Goal: Transaction & Acquisition: Purchase product/service

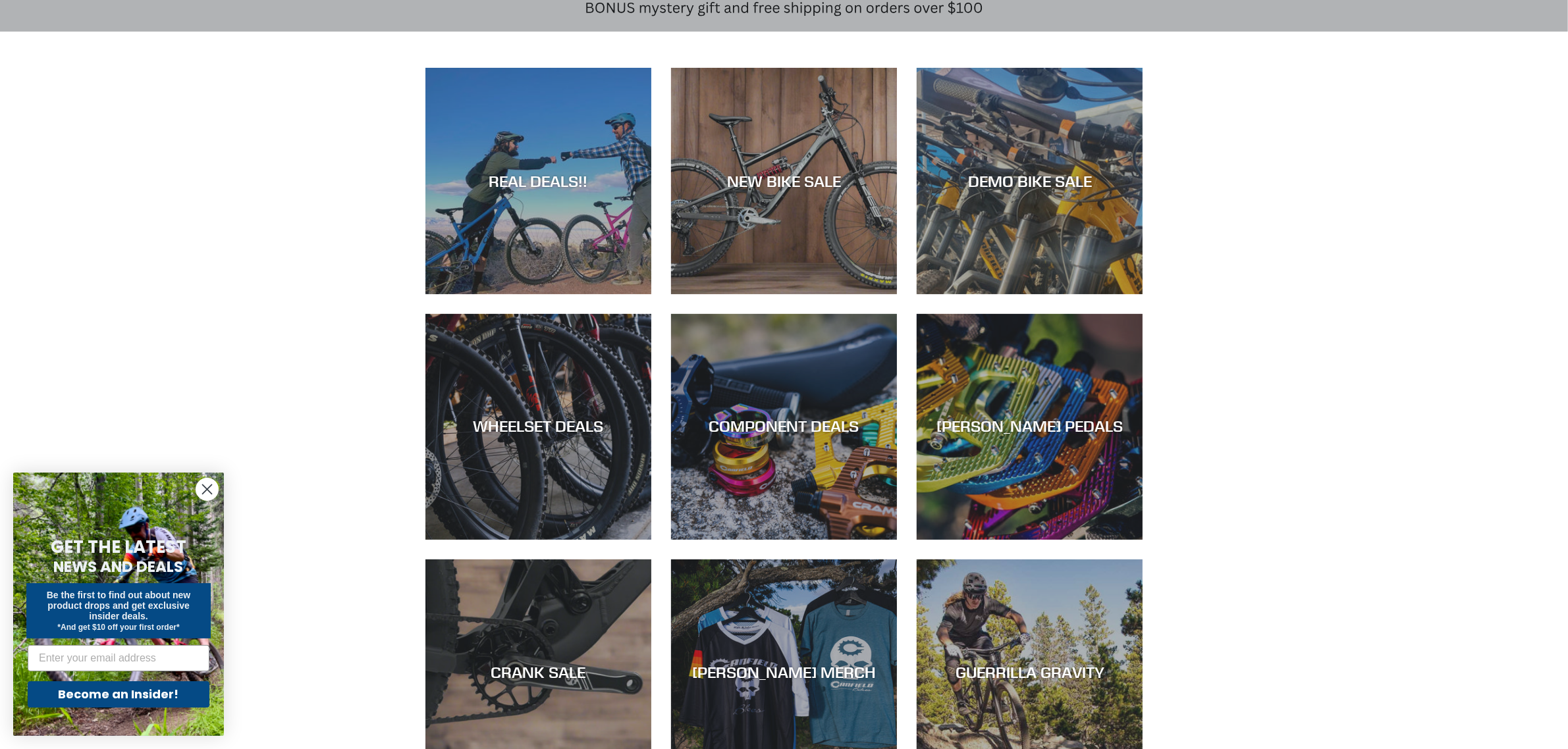
scroll to position [329, 0]
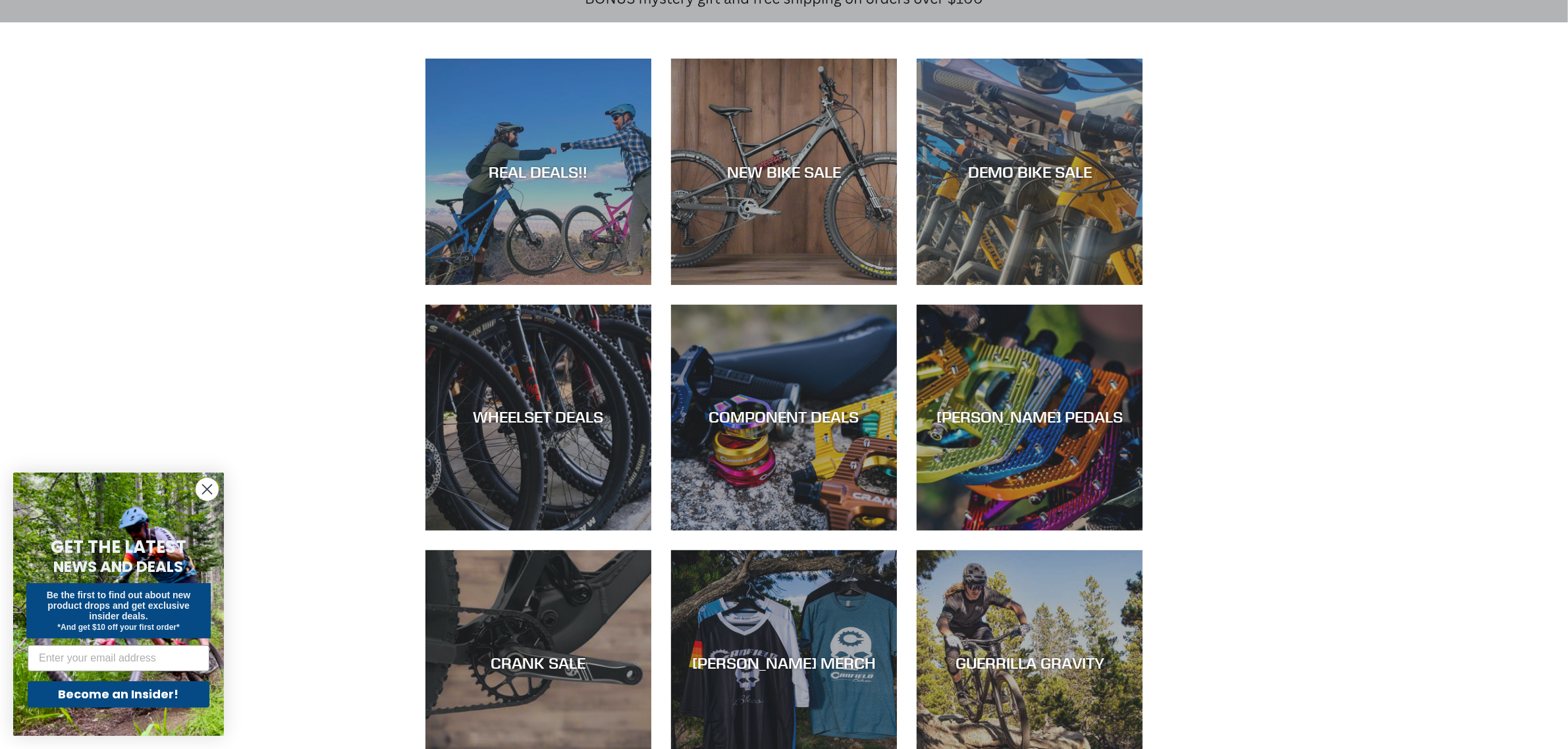
click at [210, 491] on circle "Close dialog" at bounding box center [207, 489] width 22 height 22
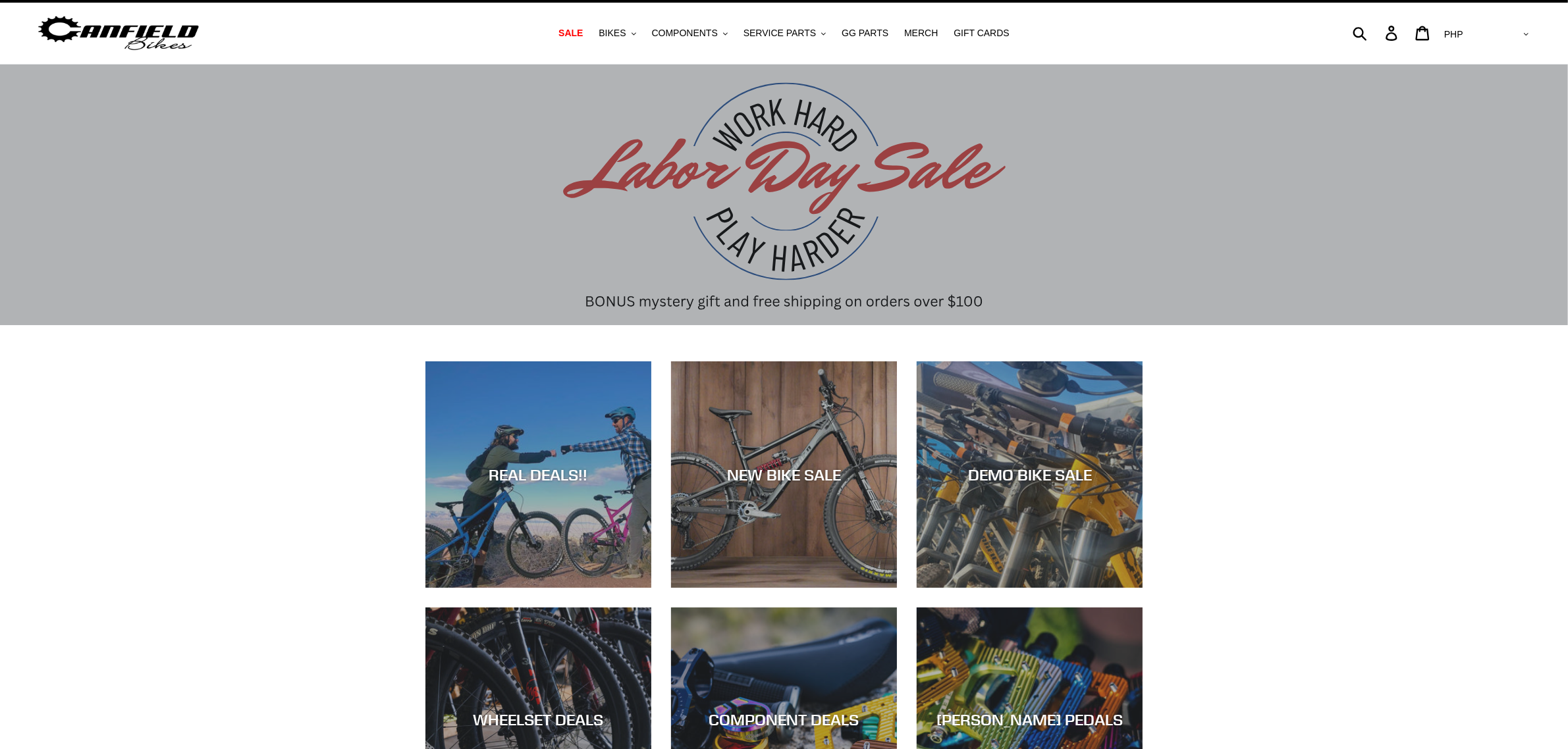
scroll to position [0, 0]
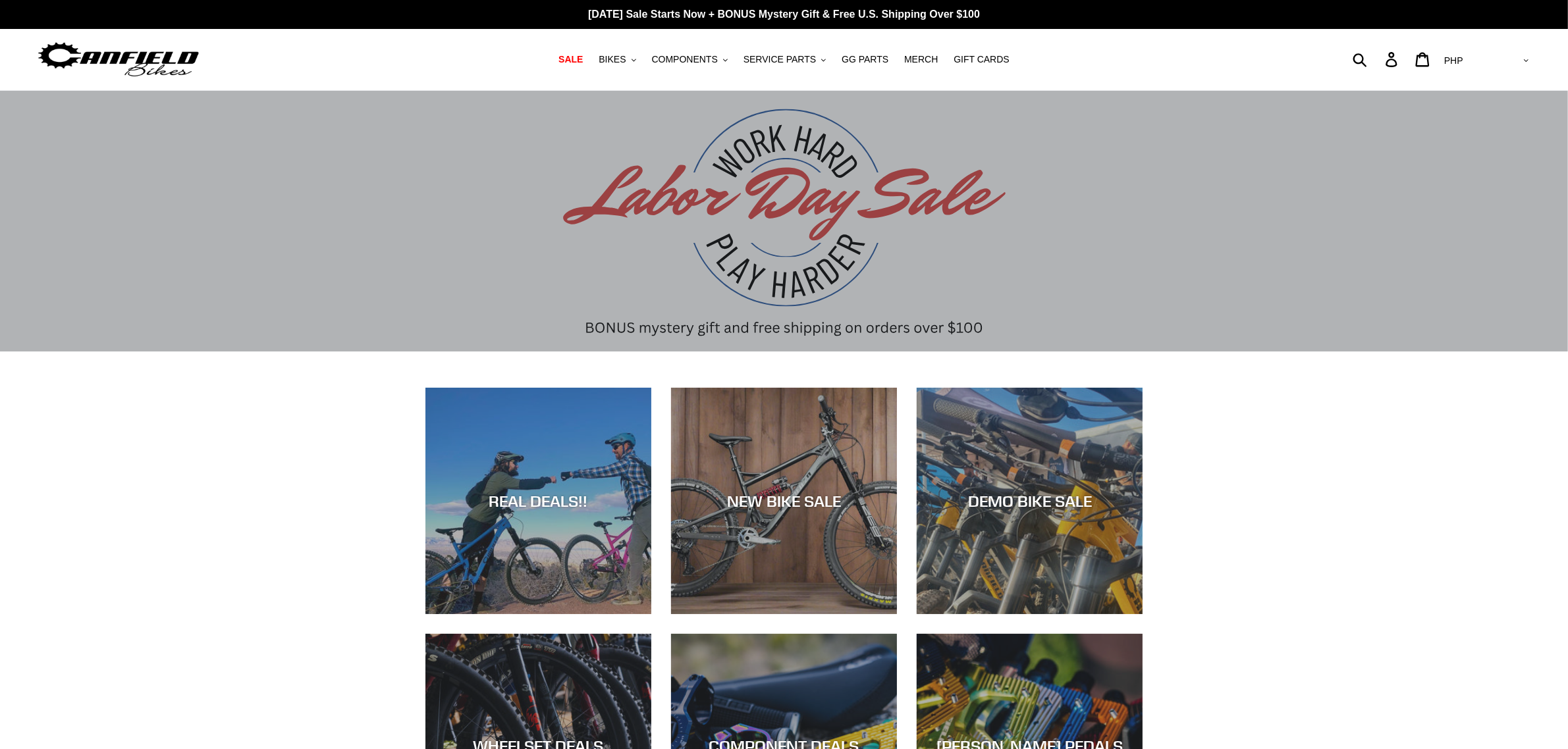
click at [929, 278] on div "slideshow" at bounding box center [784, 221] width 1568 height 261
click at [824, 218] on div "slideshow" at bounding box center [784, 221] width 1568 height 261
click at [626, 55] on span "BIKES" at bounding box center [612, 59] width 27 height 11
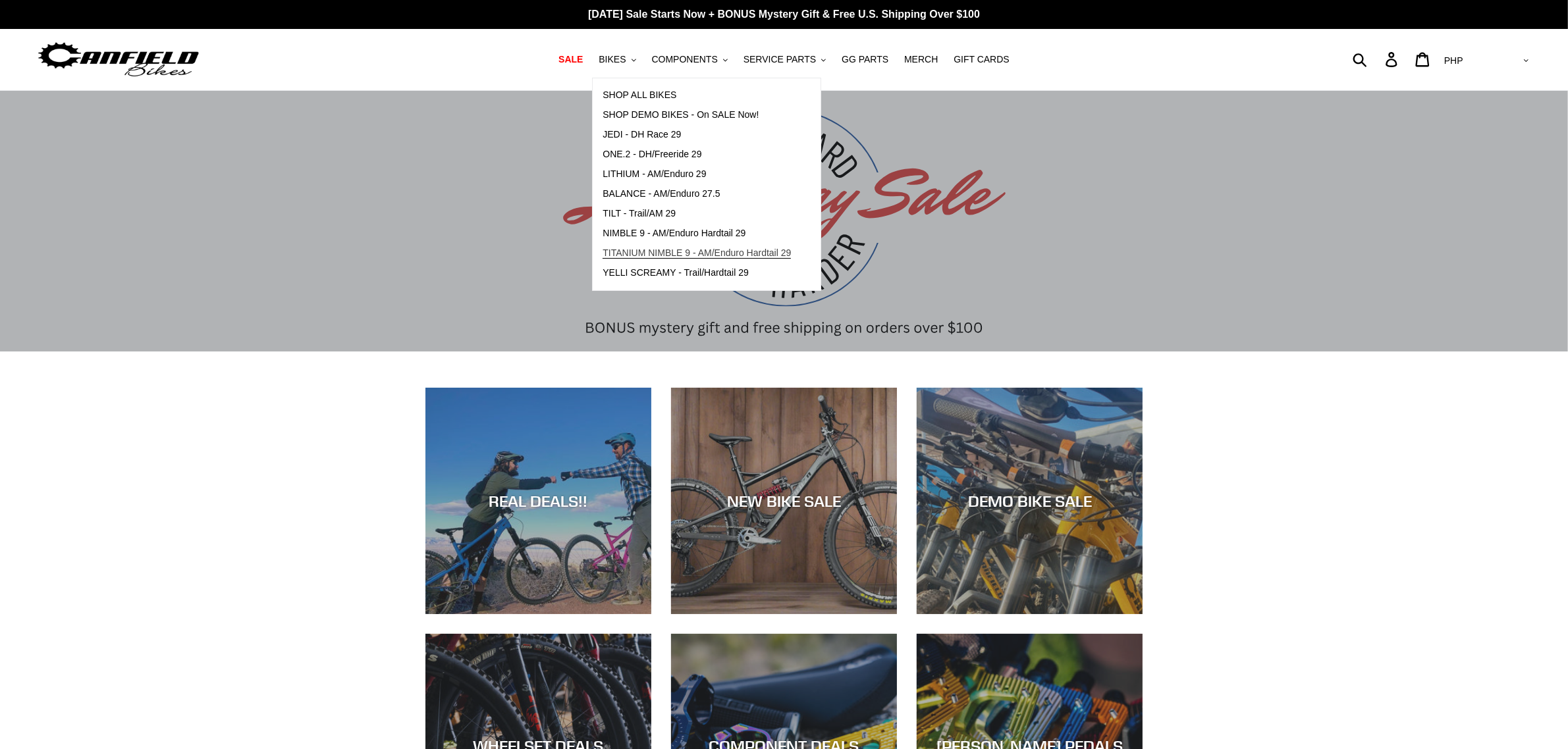
click at [665, 250] on span "TITANIUM NIMBLE 9 - AM/Enduro Hardtail 29" at bounding box center [696, 253] width 188 height 11
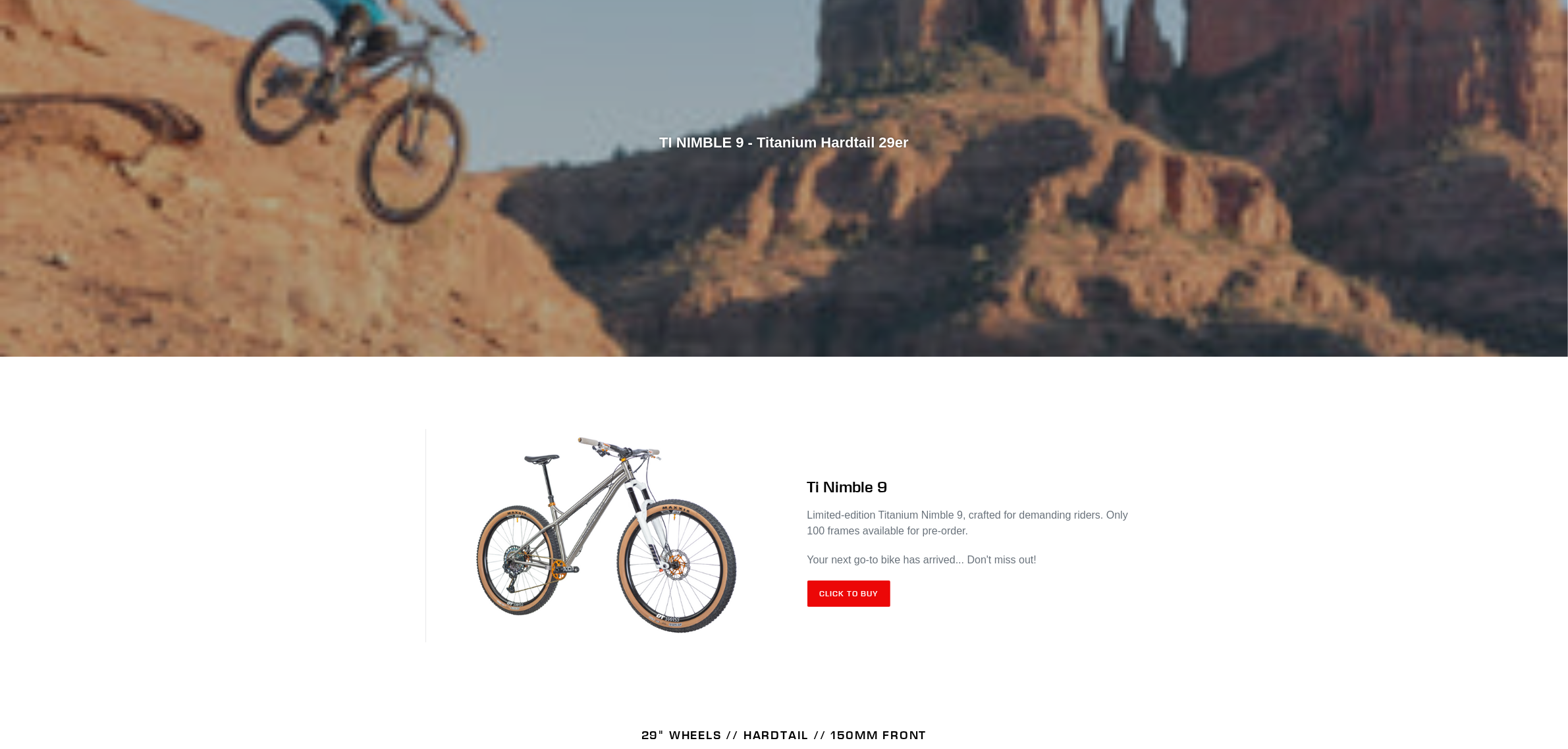
scroll to position [329, 0]
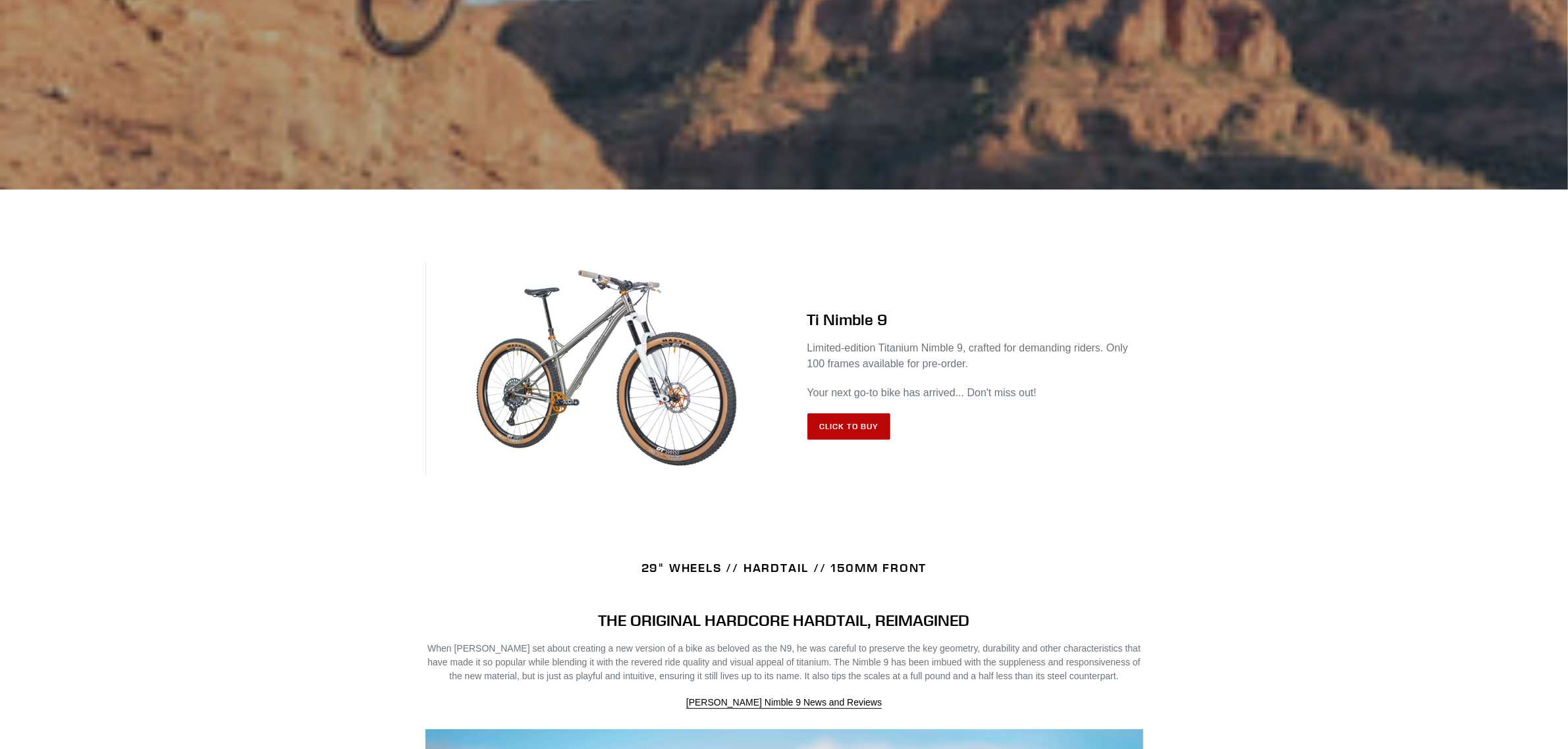
click at [870, 429] on link "Click to Buy" at bounding box center [849, 426] width 84 height 26
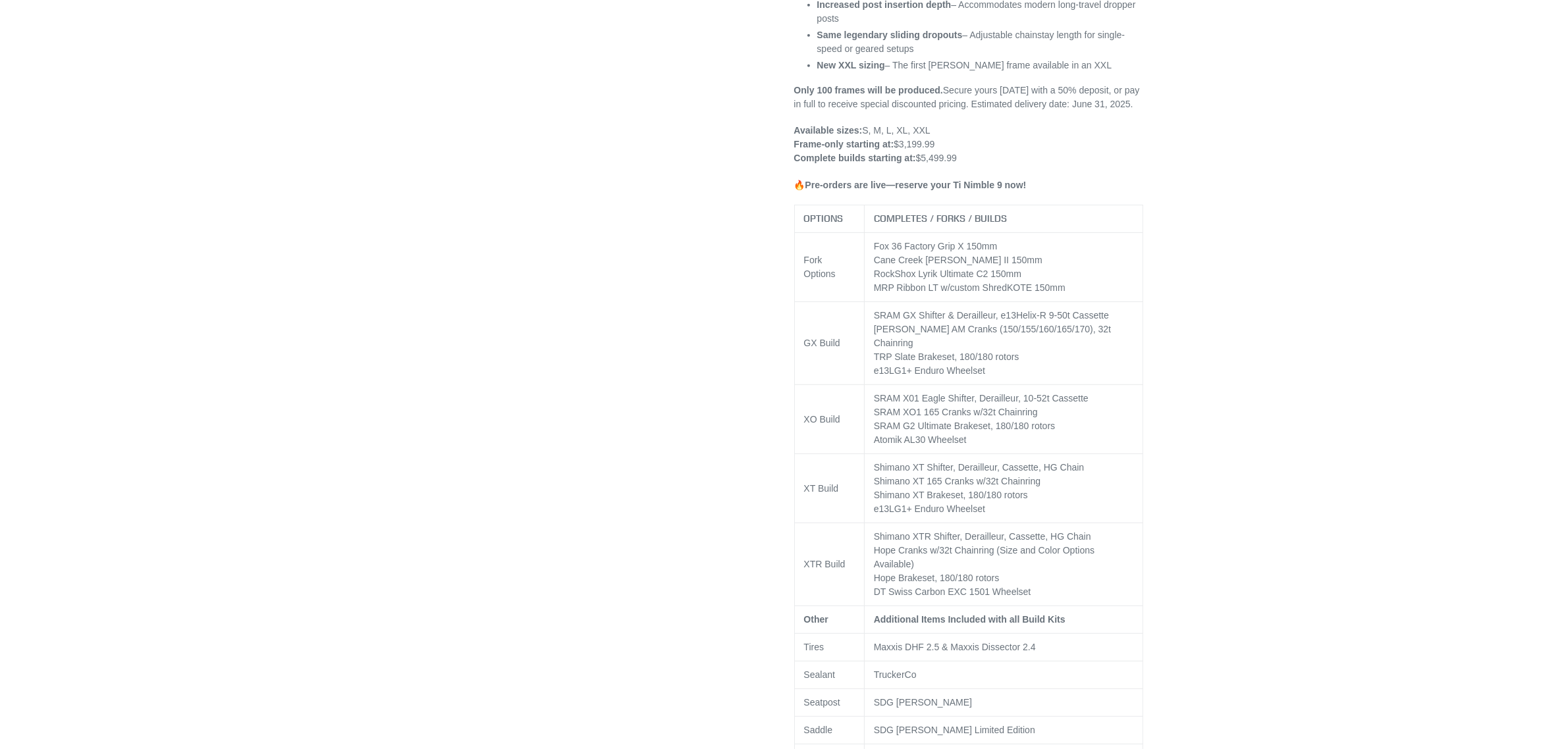
select select "highest-rating"
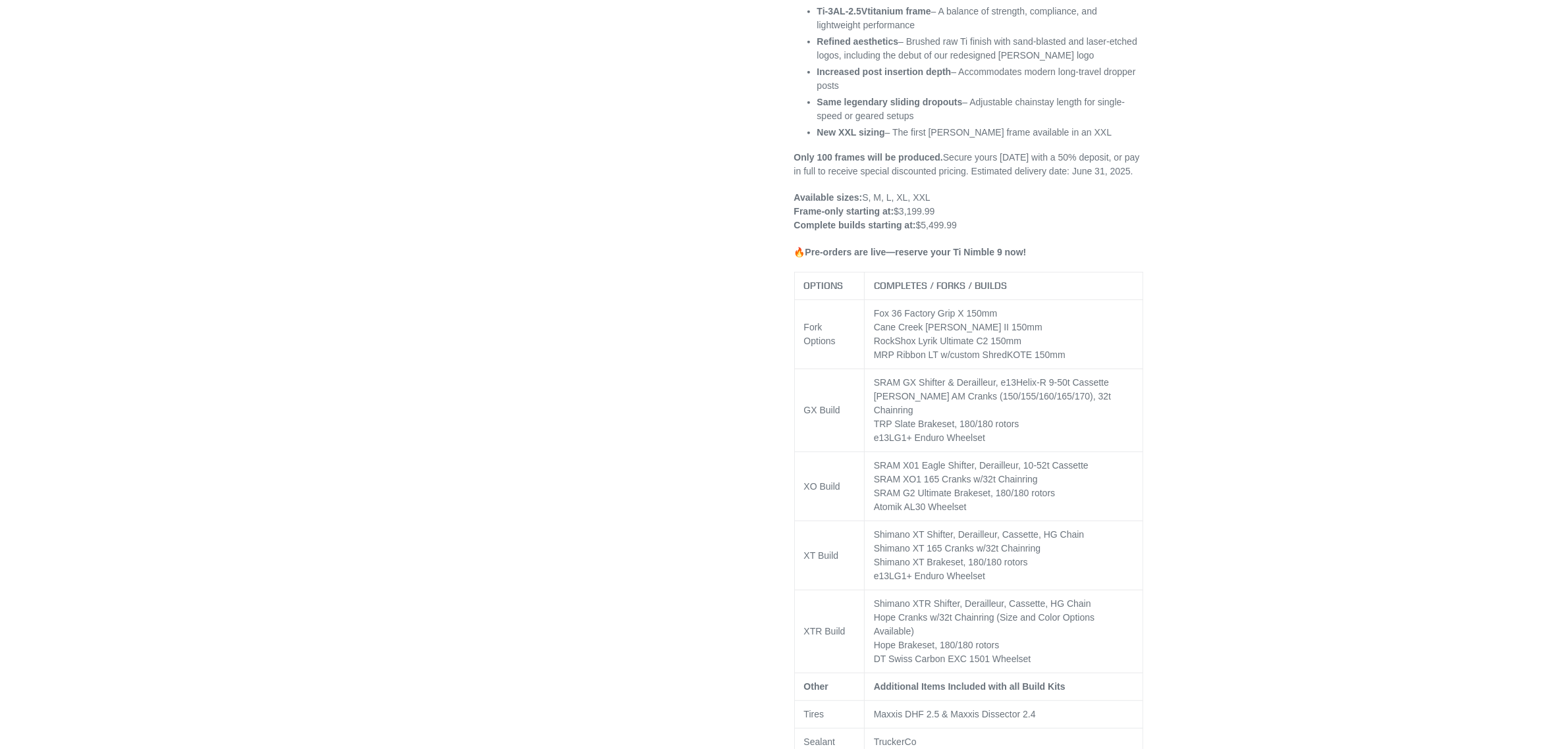
scroll to position [1234, 0]
